Goal: Find specific page/section: Find specific page/section

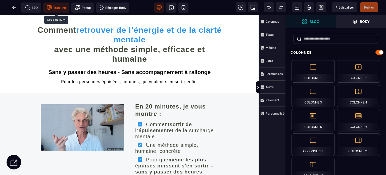
click at [57, 8] on span "Tracking" at bounding box center [56, 7] width 19 height 5
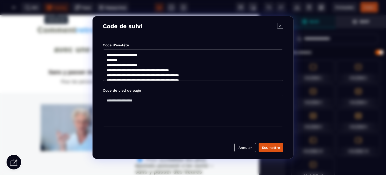
scroll to position [60, 0]
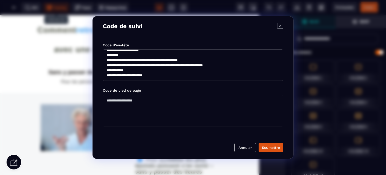
drag, startPoint x: 104, startPoint y: 55, endPoint x: 166, endPoint y: 76, distance: 65.5
click at [166, 76] on textarea "**********" at bounding box center [193, 65] width 181 height 32
click at [176, 60] on textarea "**********" at bounding box center [193, 65] width 181 height 32
click at [280, 24] on icon "Modal window" at bounding box center [280, 26] width 6 height 6
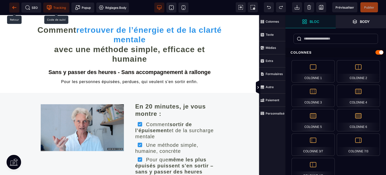
click at [14, 9] on icon at bounding box center [14, 7] width 5 height 5
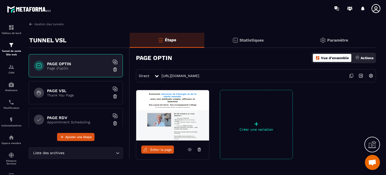
click at [61, 91] on h6 "PAGE VSL" at bounding box center [78, 90] width 63 height 5
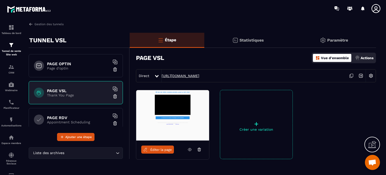
click at [172, 75] on link "[URL][DOMAIN_NAME]" at bounding box center [181, 76] width 38 height 4
click at [365, 57] on p "Actions" at bounding box center [367, 58] width 13 height 4
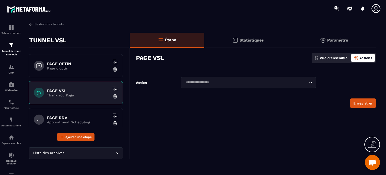
click at [338, 58] on p "Vue d'ensemble" at bounding box center [334, 58] width 28 height 4
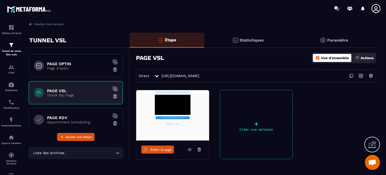
click at [63, 65] on h6 "PAGE OPTIN" at bounding box center [78, 63] width 63 height 5
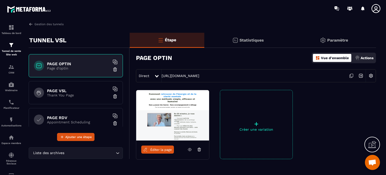
click at [154, 150] on span "Éditer la page" at bounding box center [161, 150] width 22 height 4
